Goal: Information Seeking & Learning: Understand process/instructions

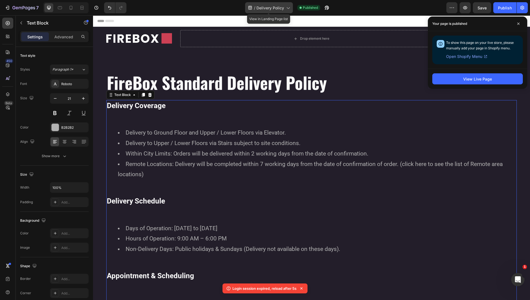
click at [270, 8] on span "Delivery Policy" at bounding box center [270, 8] width 28 height 6
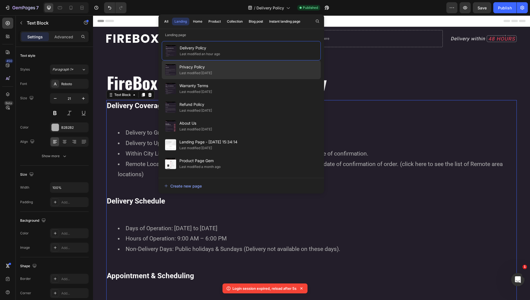
click at [234, 79] on div "Privacy Policy Last modified 5 days ago" at bounding box center [241, 88] width 159 height 19
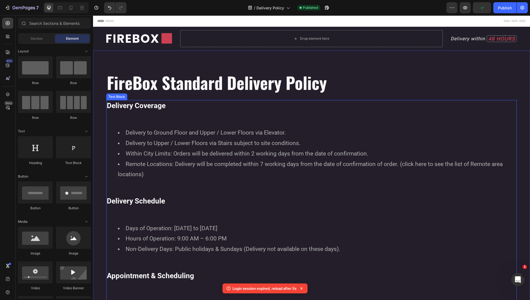
click at [232, 140] on li "Delivery to Upper / Lower Floors via Stairs subject to site conditions." at bounding box center [317, 143] width 398 height 10
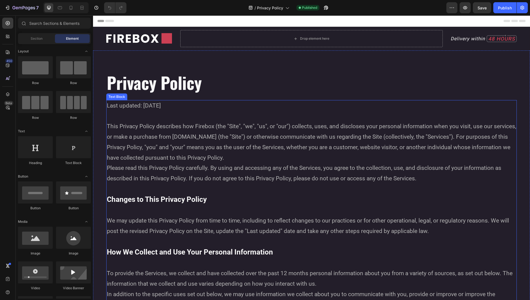
click at [243, 172] on p "Please read this Privacy Policy carefully. By using and accessing any of the Se…" at bounding box center [311, 173] width 409 height 21
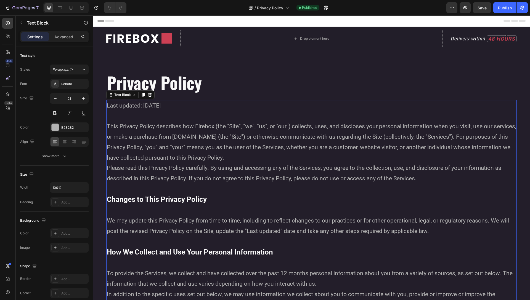
click at [243, 172] on p "Please read this Privacy Policy carefully. By using and accessing any of the Se…" at bounding box center [311, 173] width 409 height 21
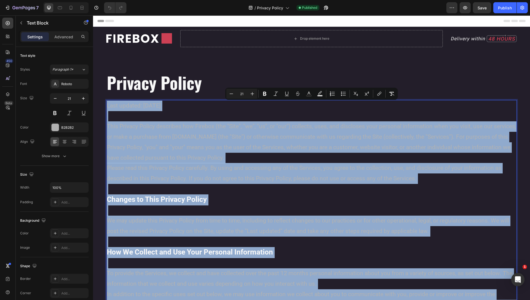
copy div "Last updated: [DATE] This Privacy Policy describes how Firebox (the "Site", "we…"
click at [351, 144] on p "This Privacy Policy describes how Firebox (the "Site", "we", "us", or "our") co…" at bounding box center [311, 142] width 409 height 42
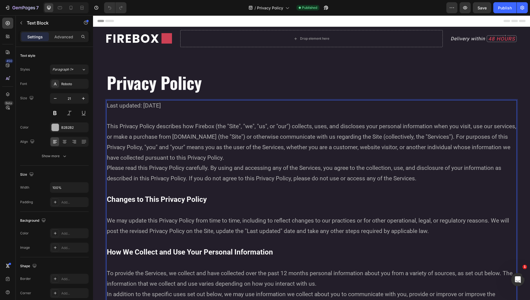
click at [278, 171] on p "Please read this Privacy Policy carefully. By using and accessing any of the Se…" at bounding box center [311, 173] width 409 height 21
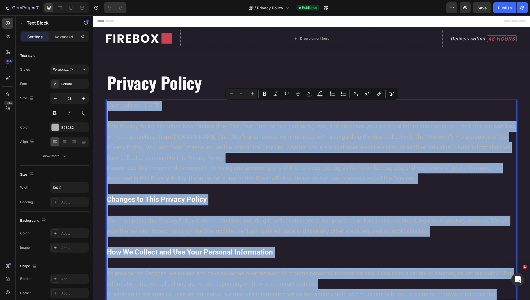
copy div "Last updated: [DATE] This Privacy Policy describes how Firebox (the "Site", "we…"
